Goal: Task Accomplishment & Management: Use online tool/utility

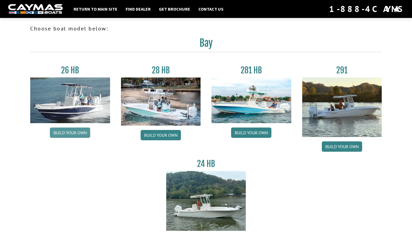
click at [79, 136] on link "Build your own" at bounding box center [70, 133] width 40 height 10
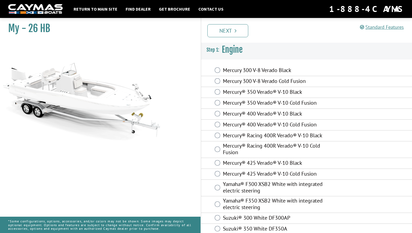
click at [228, 70] on label "Mercury 300 V-8 Verado Black" at bounding box center [279, 71] width 113 height 8
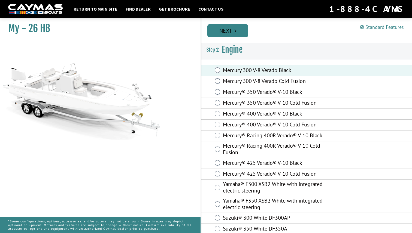
click at [228, 26] on link "Next" at bounding box center [227, 30] width 41 height 13
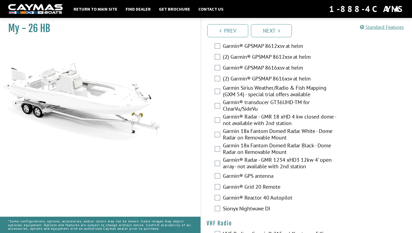
scroll to position [1517, 0]
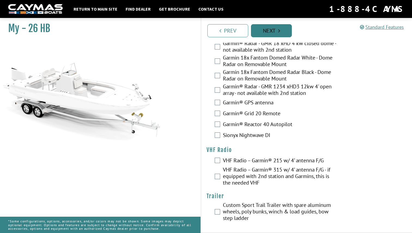
click at [267, 34] on link "Next" at bounding box center [271, 30] width 41 height 13
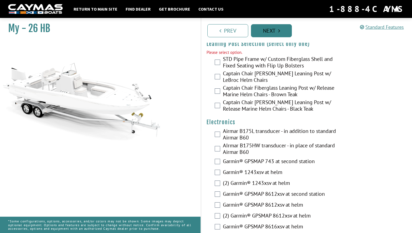
scroll to position [1286, 0]
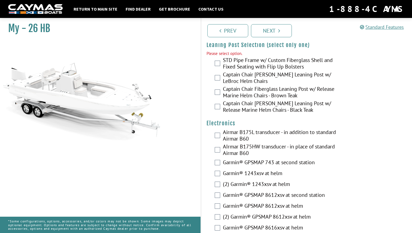
click at [246, 68] on label "STD Pipe Frame w/ Custom Fiberglass Shell and Fixed Seating with Flip Up Bolste…" at bounding box center [279, 64] width 113 height 14
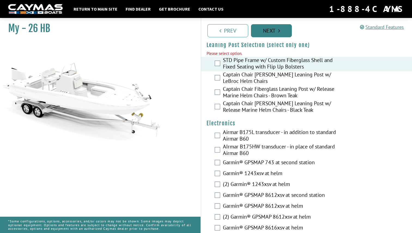
click at [266, 36] on link "Next" at bounding box center [271, 30] width 41 height 13
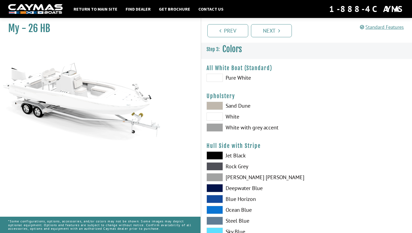
scroll to position [0, 0]
click at [267, 30] on link "Next" at bounding box center [271, 30] width 41 height 13
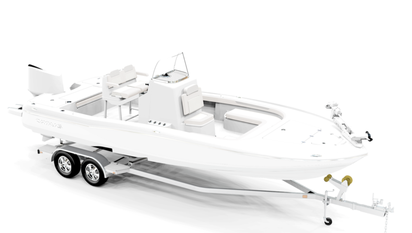
scroll to position [7, 0]
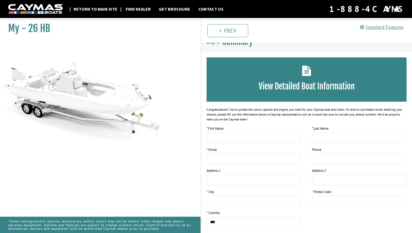
click at [93, 9] on link "Return to main site" at bounding box center [95, 8] width 49 height 7
